Goal: Information Seeking & Learning: Find specific page/section

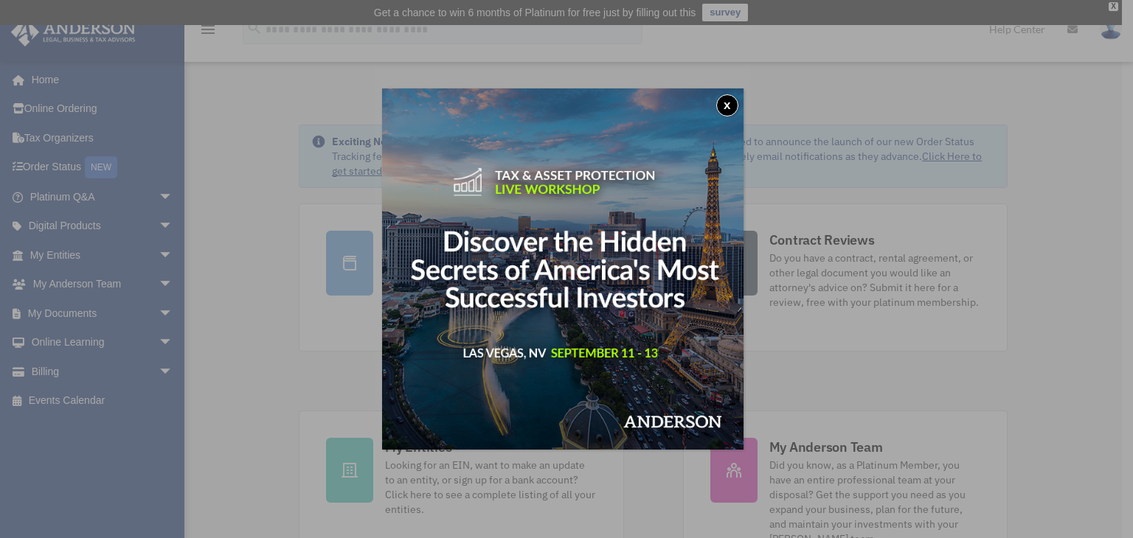
click at [159, 194] on div "x" at bounding box center [566, 269] width 1133 height 538
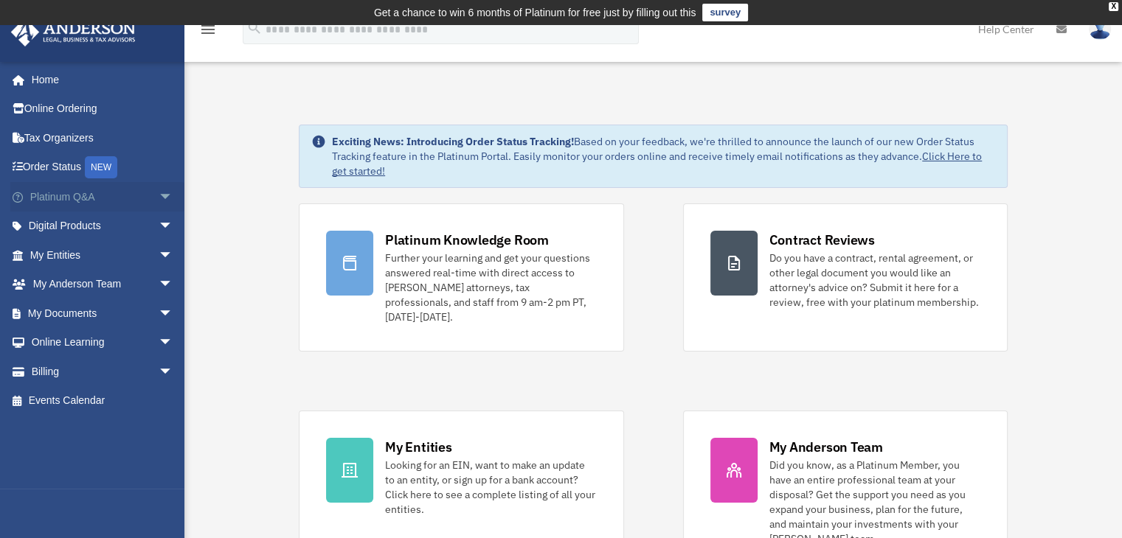
click at [159, 195] on span "arrow_drop_down" at bounding box center [173, 197] width 29 height 30
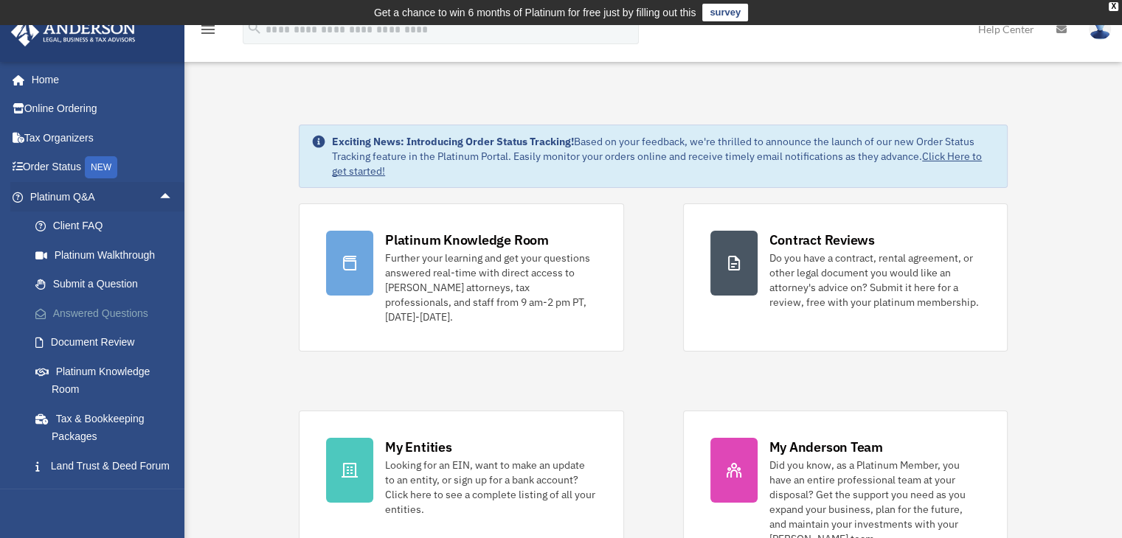
click at [127, 310] on link "Answered Questions" at bounding box center [108, 313] width 175 height 29
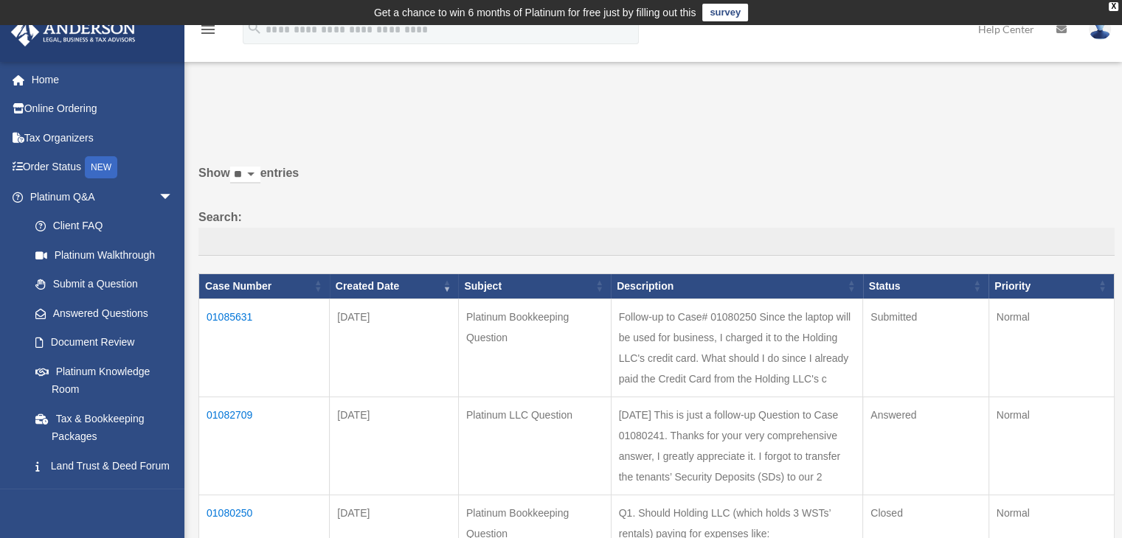
click at [242, 416] on td "01082709" at bounding box center [264, 446] width 131 height 98
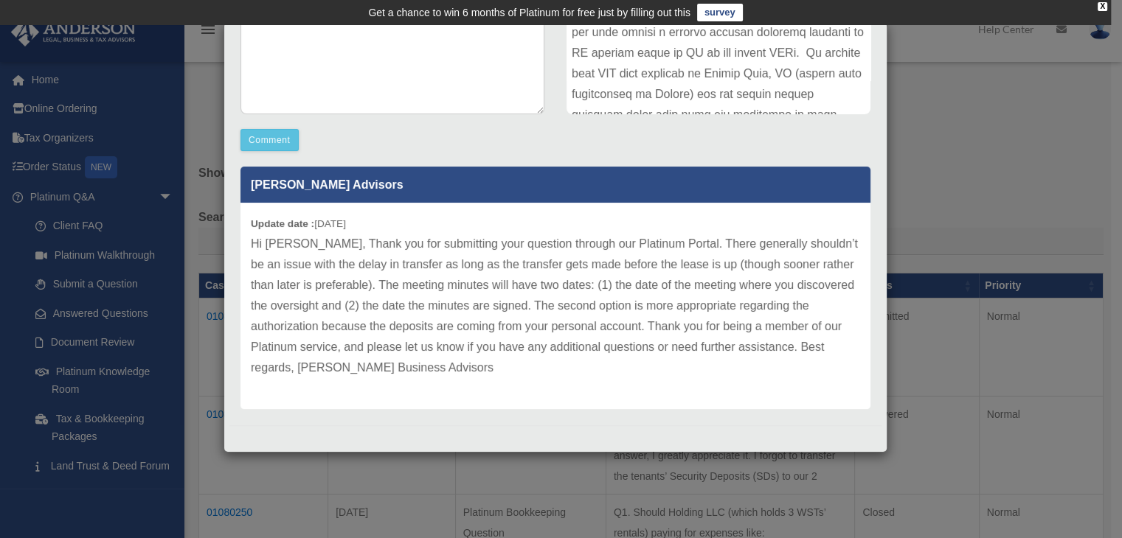
scroll to position [344, 0]
